Goal: Task Accomplishment & Management: Use online tool/utility

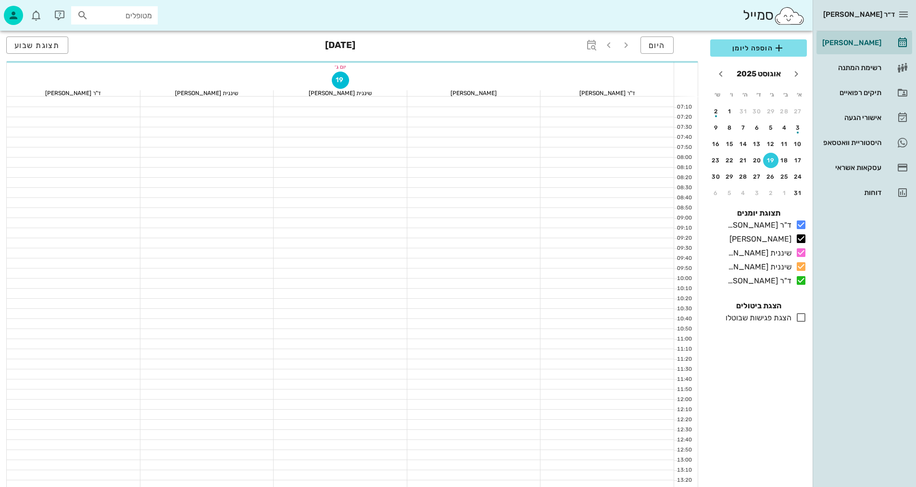
scroll to position [144, 0]
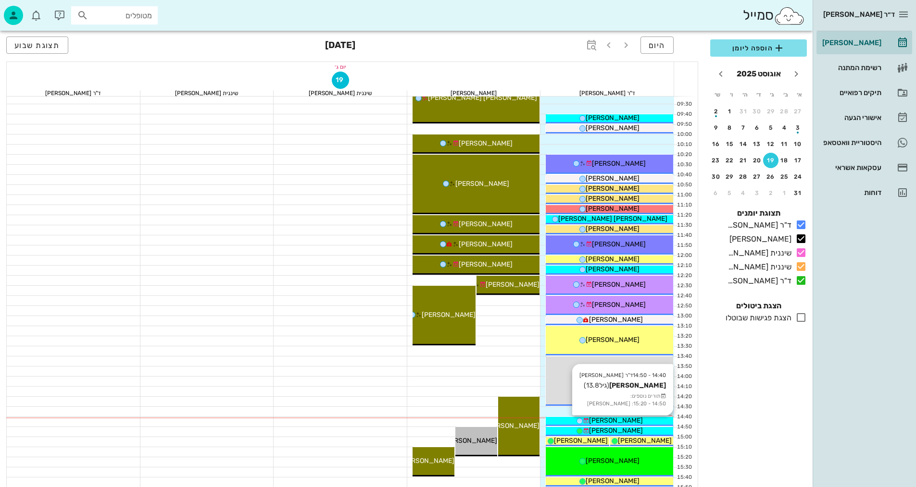
click at [646, 420] on div "[PERSON_NAME]" at bounding box center [609, 421] width 127 height 10
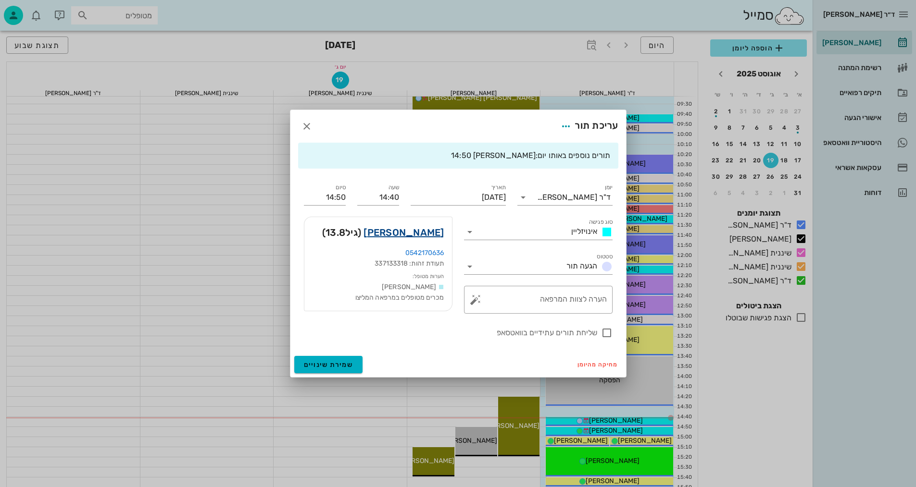
click at [421, 234] on link "[PERSON_NAME]" at bounding box center [403, 232] width 80 height 15
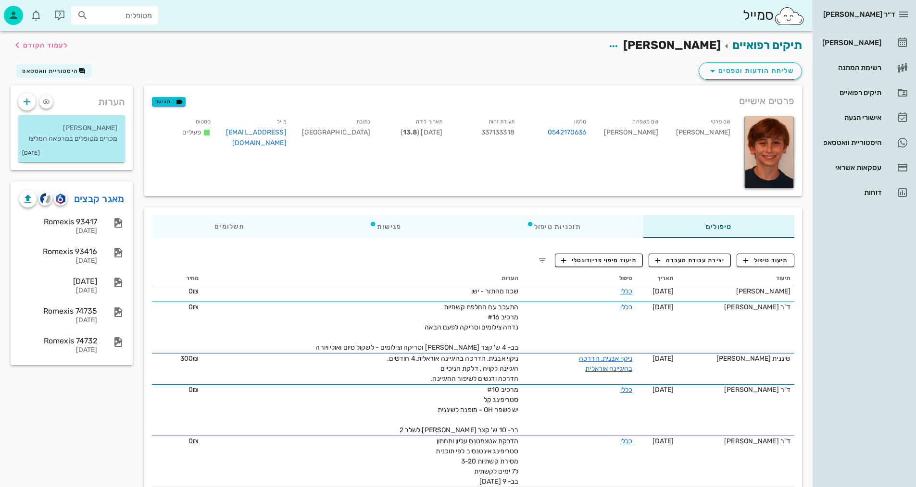
click at [557, 44] on div "תיקים רפואיים [PERSON_NAME] לעמוד הקודם" at bounding box center [406, 46] width 803 height 30
click at [771, 255] on button "תיעוד טיפול" at bounding box center [766, 260] width 58 height 13
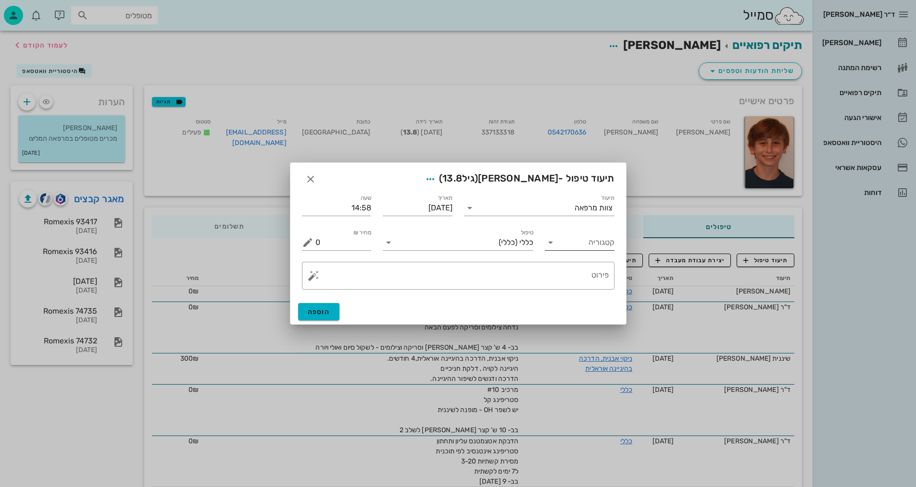
click at [569, 241] on input "קטגוריה" at bounding box center [587, 242] width 54 height 15
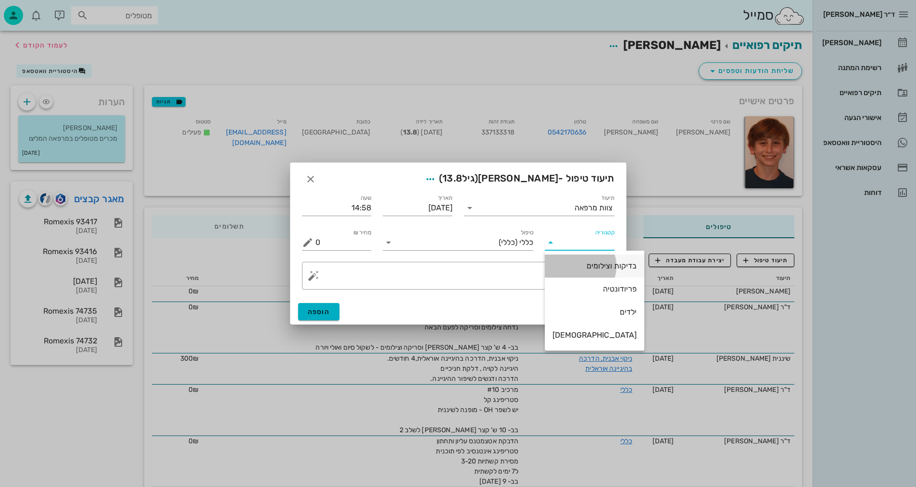
click at [586, 267] on div "בדיקות וצילומים" at bounding box center [594, 266] width 84 height 9
type input "בדיקות וצילומים"
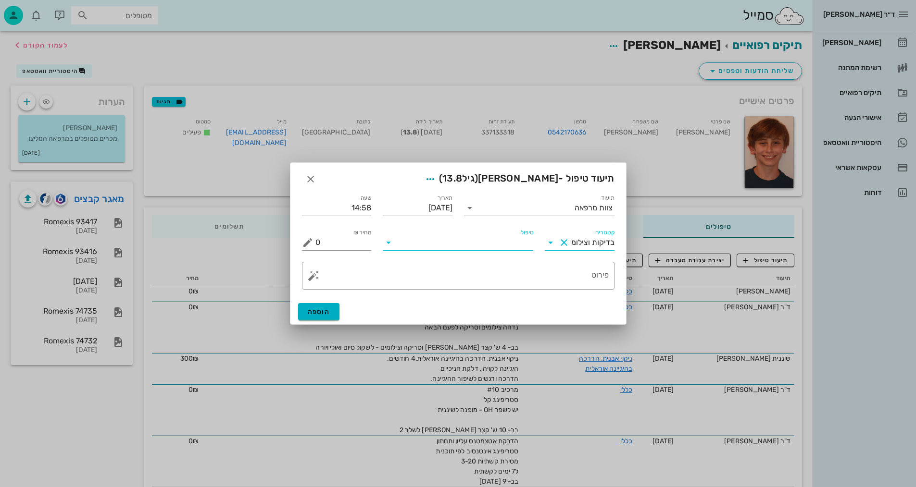
click at [502, 250] on input "טיפול" at bounding box center [464, 242] width 137 height 15
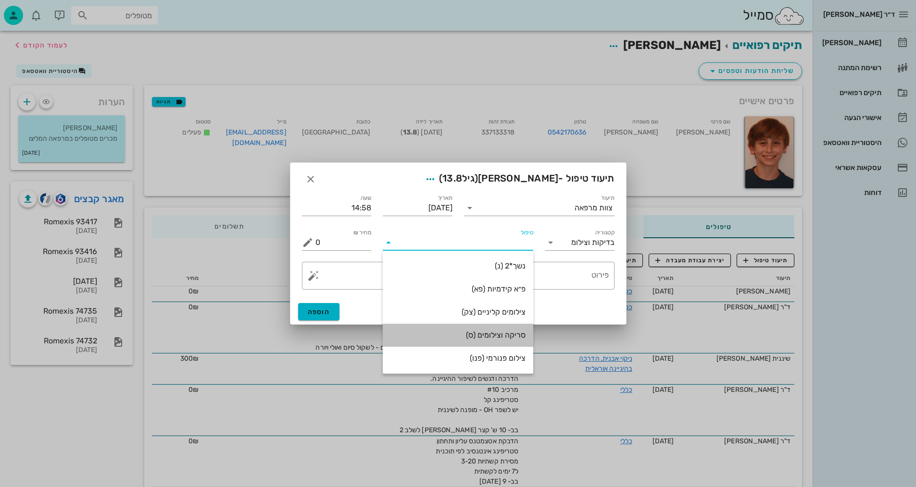
click at [508, 336] on div "סריקה וצילומים (ס)" at bounding box center [457, 335] width 135 height 9
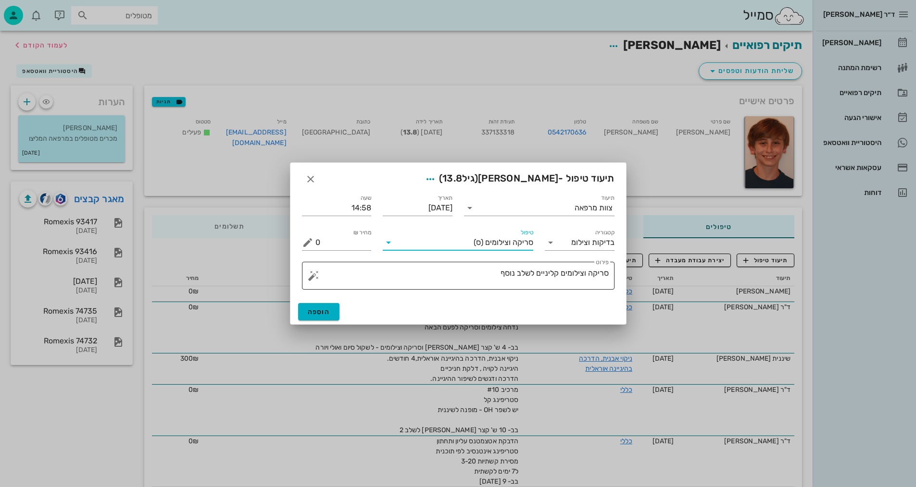
click at [459, 270] on textarea "סריקה וצילומים קליניים לשלב נוסף" at bounding box center [461, 278] width 293 height 23
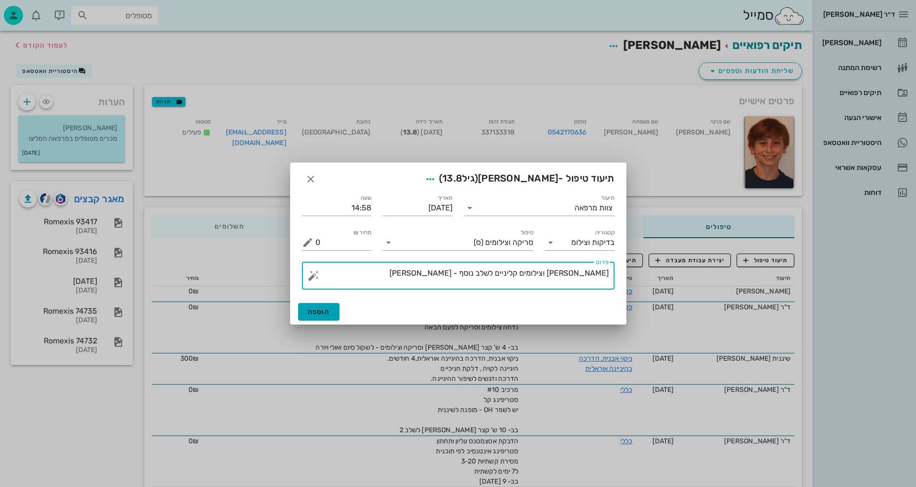
type textarea "[PERSON_NAME] וצילומים קליניים לשלב נוסף - [PERSON_NAME]"
click at [315, 316] on button "הוספה" at bounding box center [319, 311] width 42 height 17
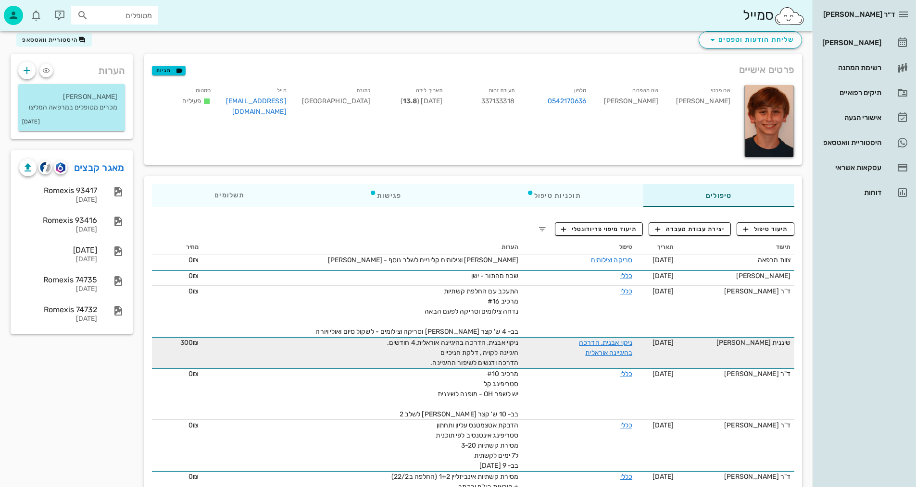
scroll to position [48, 0]
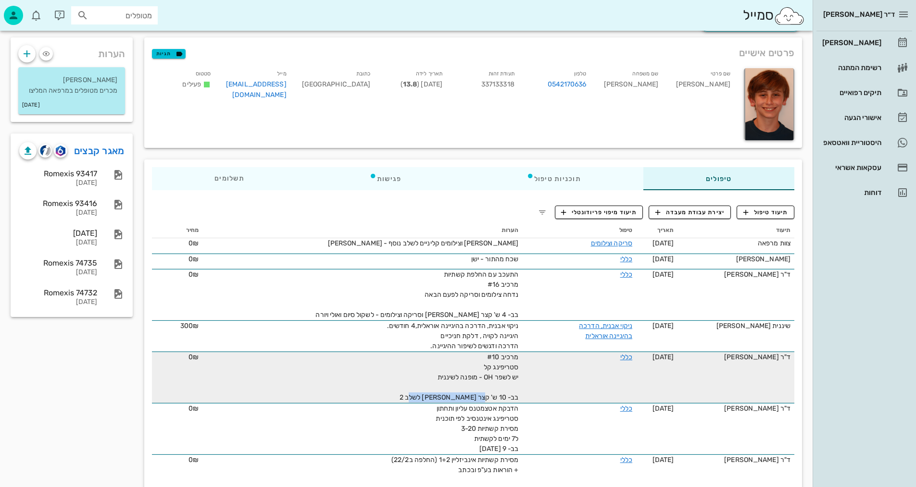
drag, startPoint x: 488, startPoint y: 399, endPoint x: 450, endPoint y: 390, distance: 38.8
click at [423, 396] on div "מרכיב #10 סטריפינג קל יש לשפר OH - מופנה לשיננית בב- 10 ש' קצר [PERSON_NAME] לש…" at bounding box center [410, 377] width 216 height 50
click at [462, 391] on div "מרכיב #10 סטריפינג קל יש לשפר OH - מופנה לשיננית בב- 10 ש' קצר [PERSON_NAME] לש…" at bounding box center [410, 377] width 216 height 50
drag, startPoint x: 499, startPoint y: 396, endPoint x: 434, endPoint y: 402, distance: 65.2
click at [434, 402] on div "מרכיב #10 סטריפינג קל יש לשפר OH - מופנה לשיננית בב- 10 ש' קצר [PERSON_NAME] לש…" at bounding box center [410, 377] width 216 height 50
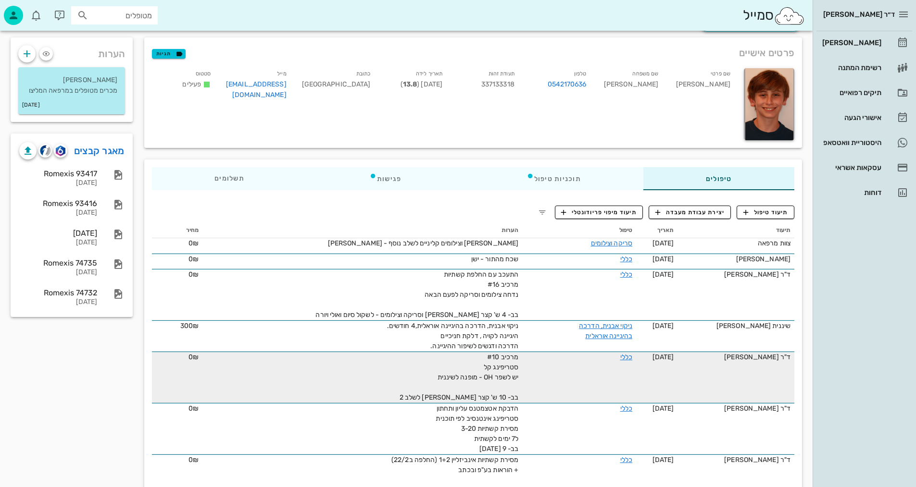
click at [487, 390] on div "מרכיב #10 סטריפינג קל יש לשפר OH - מופנה לשיננית בב- 10 ש' קצר [PERSON_NAME] לש…" at bounding box center [410, 377] width 216 height 50
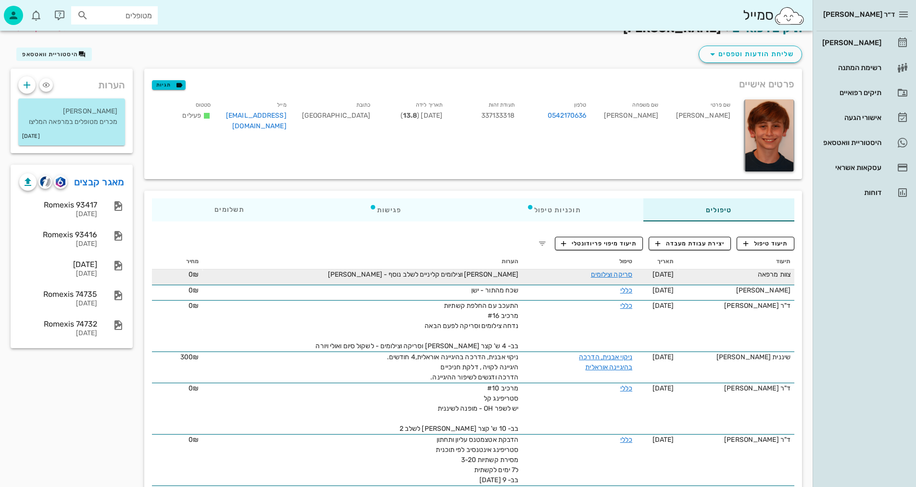
scroll to position [0, 0]
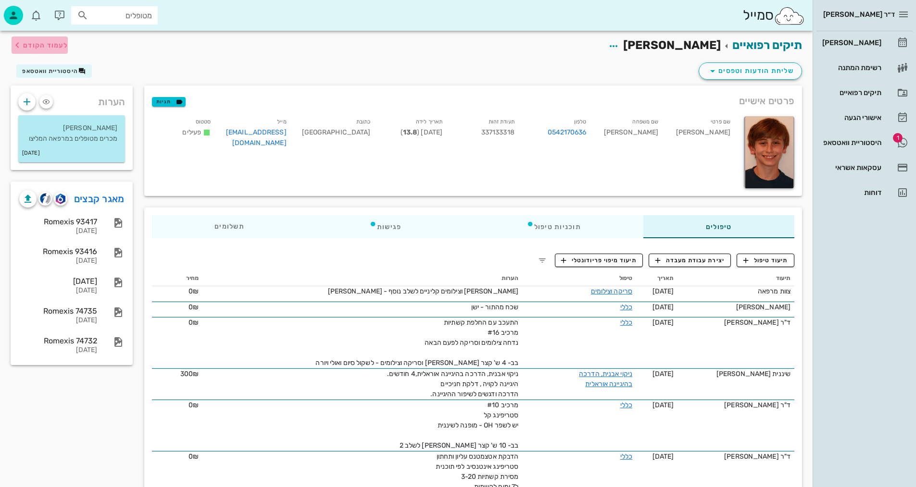
click at [43, 41] on span "לעמוד הקודם" at bounding box center [45, 45] width 45 height 8
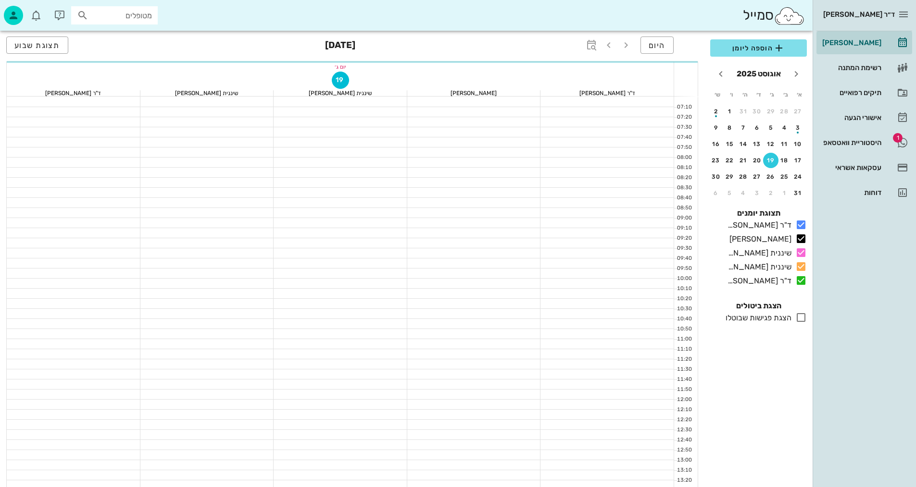
scroll to position [144, 0]
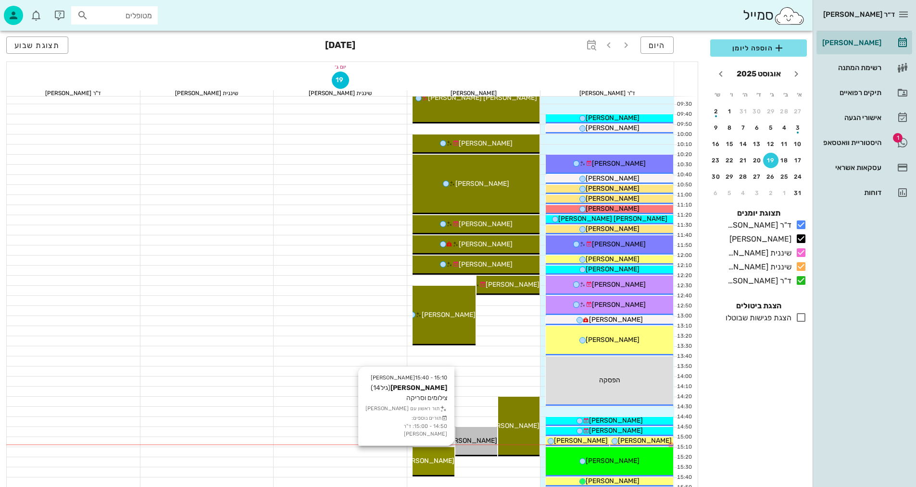
click at [437, 463] on span "[PERSON_NAME]" at bounding box center [427, 461] width 54 height 8
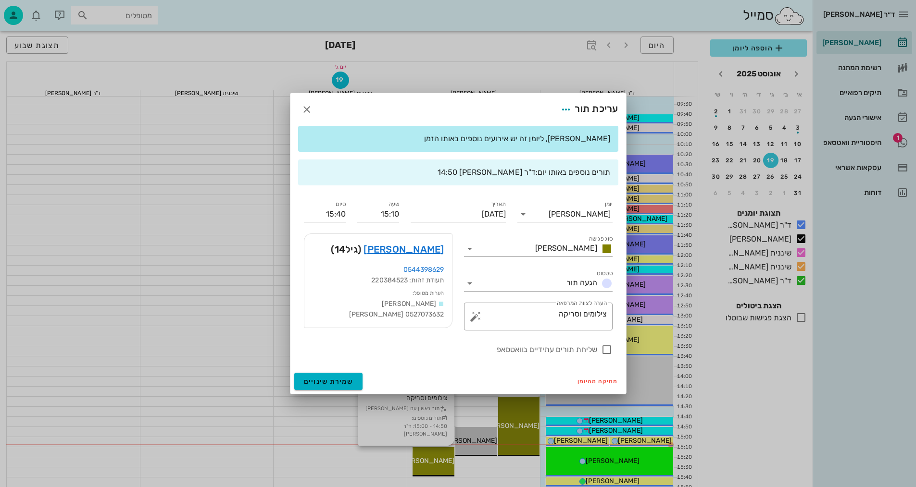
click at [437, 463] on div at bounding box center [458, 243] width 916 height 487
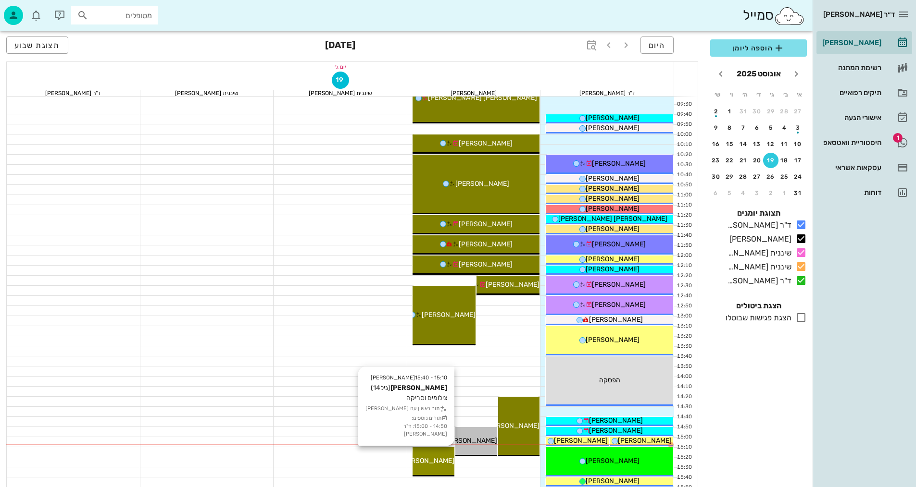
click at [438, 459] on span "[PERSON_NAME]" at bounding box center [427, 461] width 54 height 8
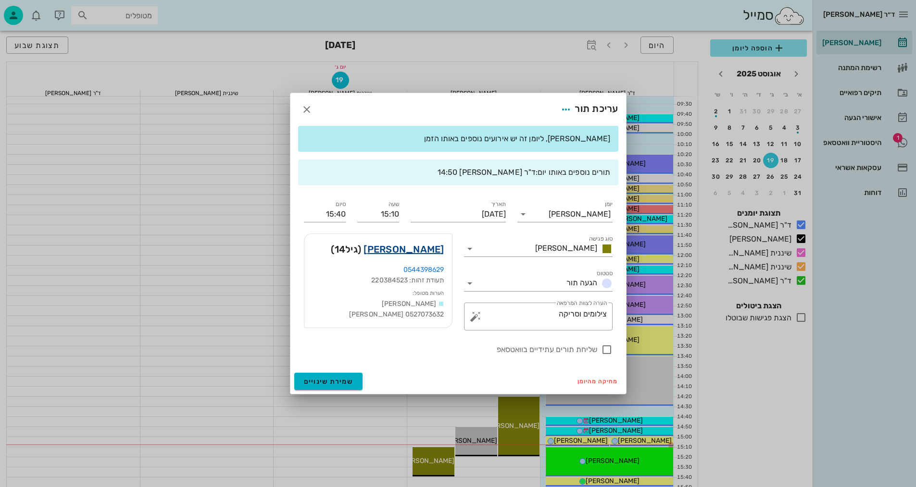
click at [410, 249] on link "[PERSON_NAME]" at bounding box center [403, 249] width 80 height 15
